Goal: Transaction & Acquisition: Obtain resource

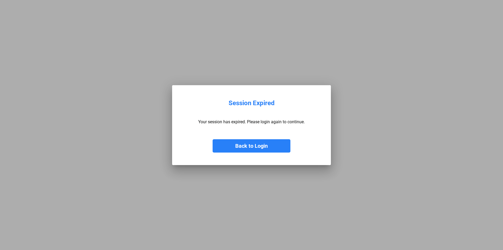
click at [263, 143] on button "Back to Login" at bounding box center [252, 145] width 78 height 13
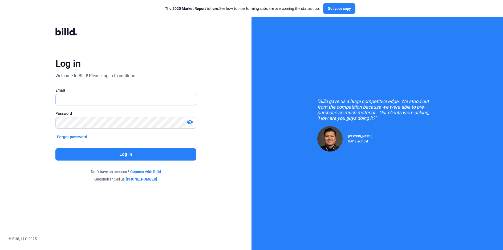
click at [93, 97] on input "text" at bounding box center [123, 99] width 135 height 11
type input "[PERSON_NAME][EMAIL_ADDRESS][DOMAIN_NAME]"
click at [116, 152] on button "Log in" at bounding box center [125, 154] width 141 height 12
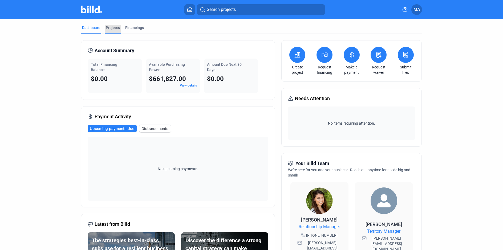
click at [115, 29] on div "Projects" at bounding box center [113, 27] width 14 height 5
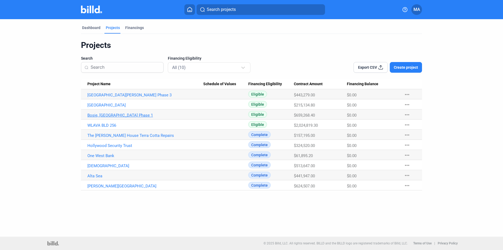
click at [111, 115] on link "Bosie, [GEOGRAPHIC_DATA] Phase 1" at bounding box center [145, 115] width 116 height 5
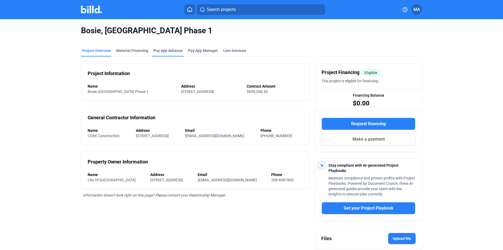
click at [168, 52] on div "Pay App Advance" at bounding box center [167, 50] width 29 height 5
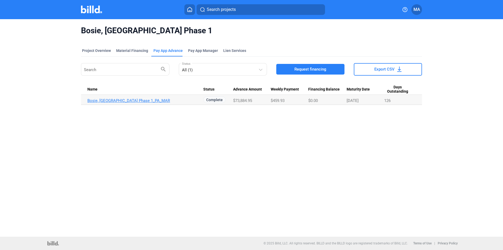
click at [140, 101] on link "Bosie, [GEOGRAPHIC_DATA] Phase 1_PA_MAR" at bounding box center [145, 100] width 116 height 5
click at [301, 71] on span "Request financing" at bounding box center [310, 69] width 32 height 5
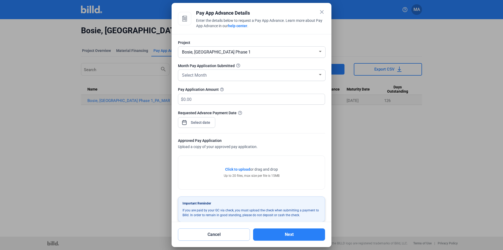
click at [216, 238] on button "Cancel" at bounding box center [214, 235] width 72 height 12
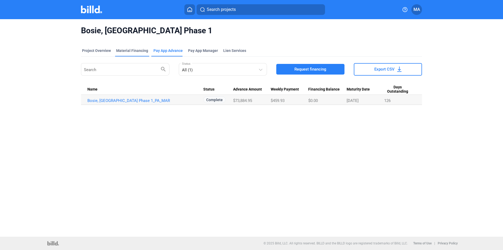
click at [133, 49] on div "Material Financing" at bounding box center [132, 50] width 32 height 5
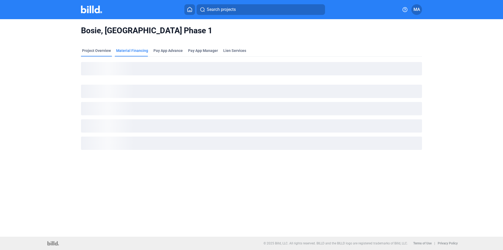
click at [110, 48] on div "Project Overview" at bounding box center [96, 52] width 31 height 9
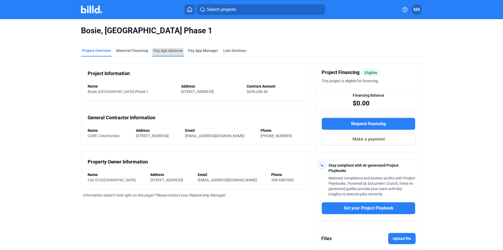
click at [169, 48] on div "Pay App Advance" at bounding box center [167, 50] width 29 height 5
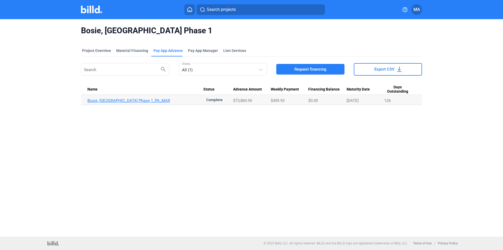
click at [125, 100] on link "Bosie, [GEOGRAPHIC_DATA] Phase 1_PA_MAR" at bounding box center [145, 100] width 116 height 5
click at [305, 67] on span "Request financing" at bounding box center [310, 69] width 32 height 5
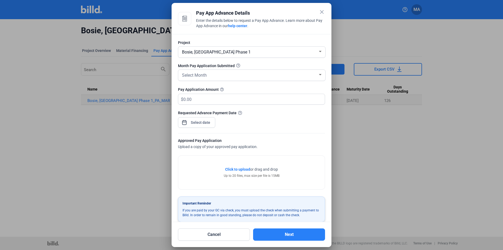
click at [237, 54] on span "Bosie, [GEOGRAPHIC_DATA] Phase 1" at bounding box center [216, 52] width 69 height 5
drag, startPoint x: 241, startPoint y: 34, endPoint x: 239, endPoint y: 38, distance: 4.1
click at [241, 34] on div at bounding box center [251, 125] width 503 height 250
click at [216, 72] on div "Select Month" at bounding box center [249, 74] width 137 height 7
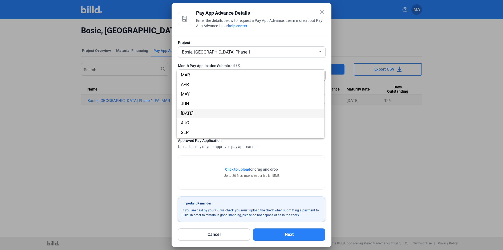
scroll to position [22, 0]
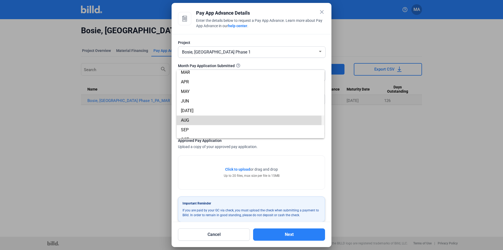
click at [200, 121] on span "AUG" at bounding box center [250, 121] width 139 height 10
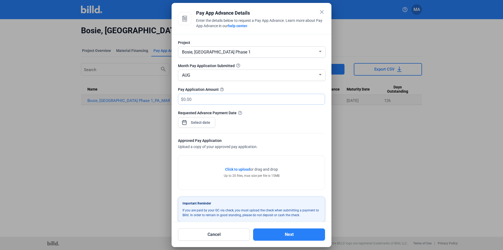
click at [226, 99] on input "text" at bounding box center [250, 99] width 135 height 10
type input "83,448"
click at [190, 123] on div "close Pay App Advance Details Enter the details below to request a Pay App Adva…" at bounding box center [251, 125] width 503 height 250
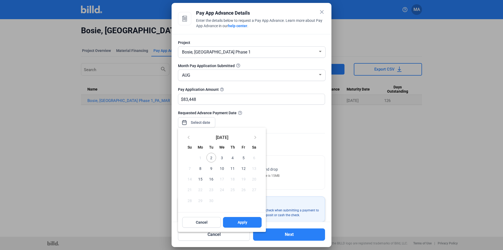
click at [221, 159] on span "3" at bounding box center [222, 158] width 10 height 10
click at [224, 158] on span "3" at bounding box center [222, 158] width 10 height 10
click at [225, 153] on button "3" at bounding box center [222, 157] width 11 height 11
click at [248, 224] on button "Apply" at bounding box center [242, 222] width 39 height 11
click at [310, 110] on div at bounding box center [251, 125] width 503 height 250
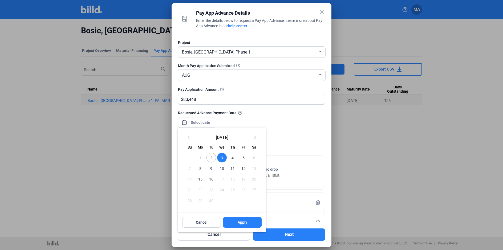
click at [281, 111] on div at bounding box center [251, 125] width 503 height 250
click at [298, 236] on div at bounding box center [251, 125] width 503 height 250
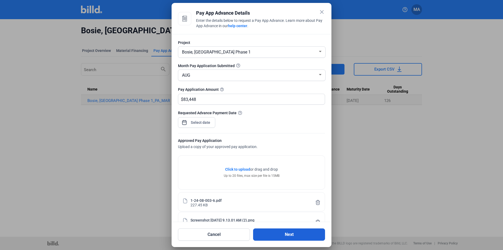
click at [290, 236] on button "Next" at bounding box center [289, 235] width 72 height 12
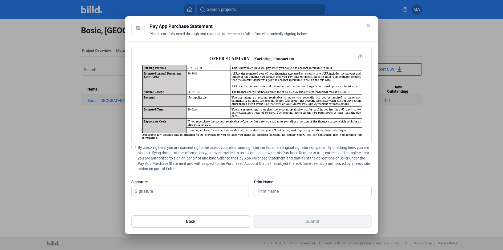
scroll to position [0, 0]
click at [367, 24] on mat-icon "close" at bounding box center [368, 25] width 6 height 6
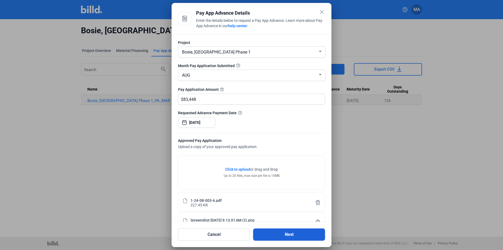
click at [293, 234] on button "Next" at bounding box center [289, 235] width 72 height 12
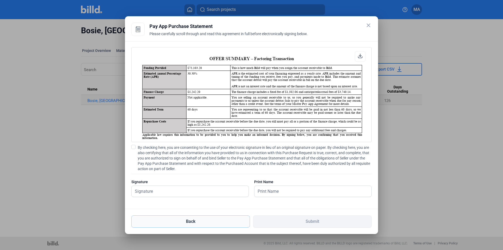
click at [193, 221] on button "Back" at bounding box center [190, 222] width 119 height 12
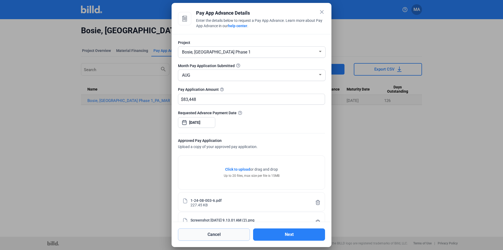
click at [226, 232] on button "Cancel" at bounding box center [214, 235] width 72 height 12
